Goal: Navigation & Orientation: Find specific page/section

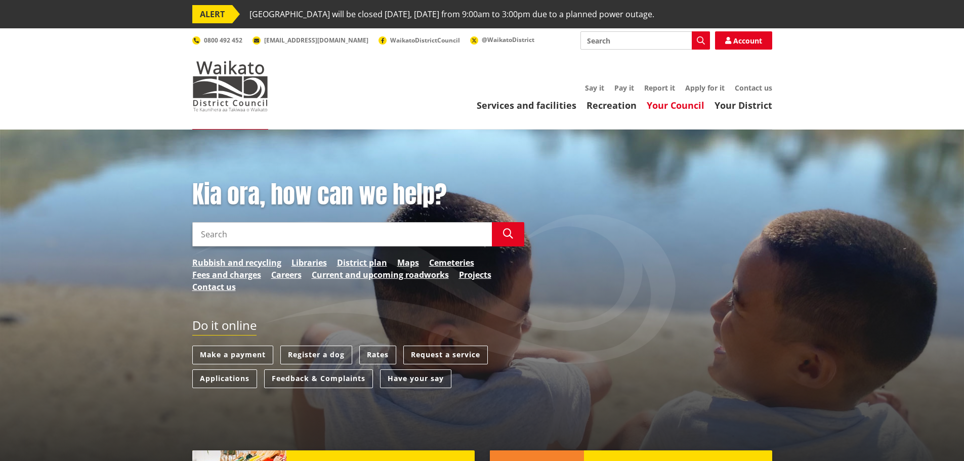
drag, startPoint x: 0, startPoint y: 0, endPoint x: 664, endPoint y: 104, distance: 671.7
click at [664, 104] on link "Your Council" at bounding box center [675, 105] width 58 height 12
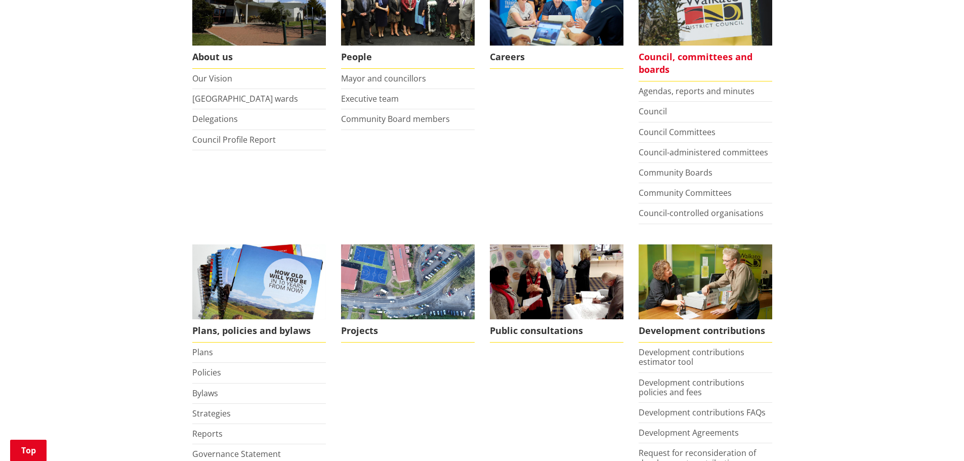
scroll to position [202, 0]
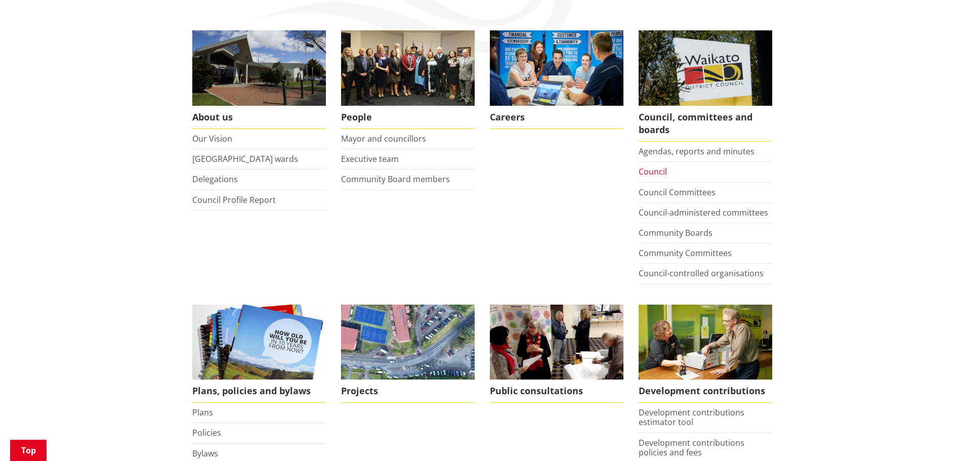
click at [647, 168] on link "Council" at bounding box center [652, 171] width 28 height 11
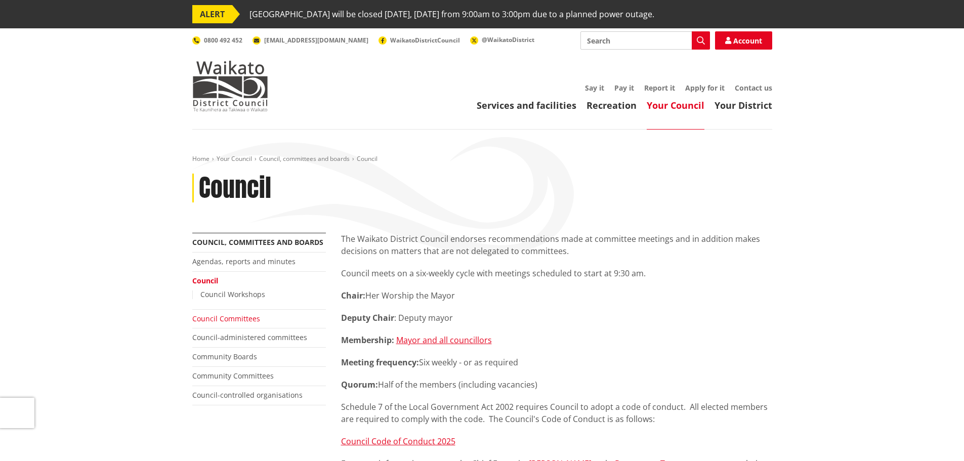
click at [223, 320] on link "Council Committees" at bounding box center [226, 319] width 68 height 10
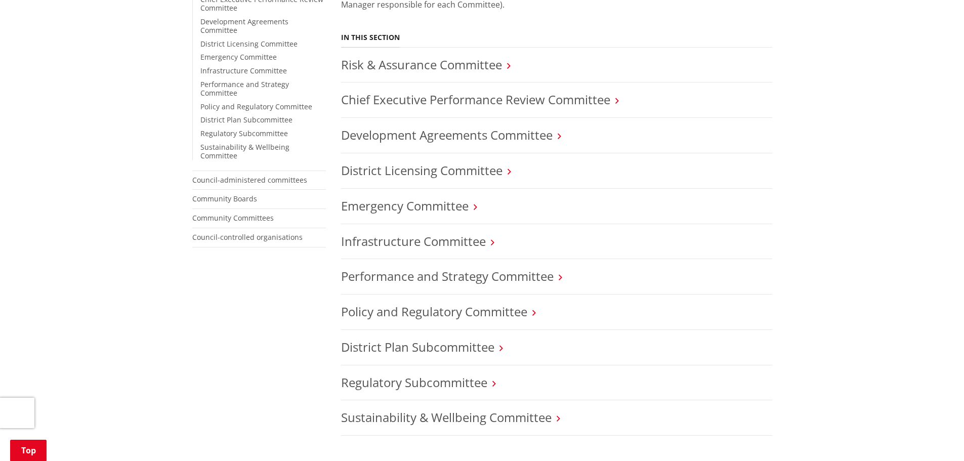
scroll to position [303, 0]
